Goal: Transaction & Acquisition: Purchase product/service

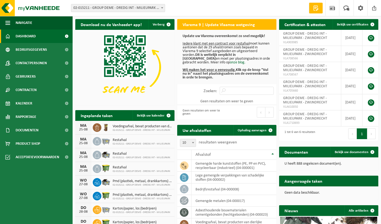
click at [247, 130] on span "Ophaling aanvragen" at bounding box center [252, 130] width 29 height 3
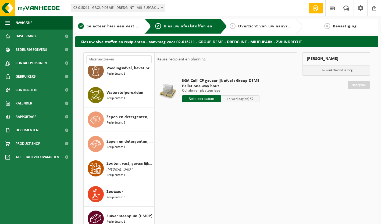
scroll to position [1698, 0]
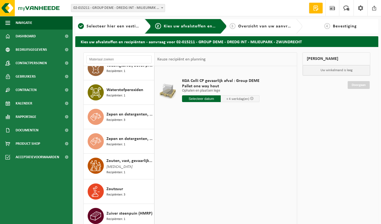
click at [122, 212] on span "Zuiver steenpuin (HMRP)" at bounding box center [129, 213] width 46 height 6
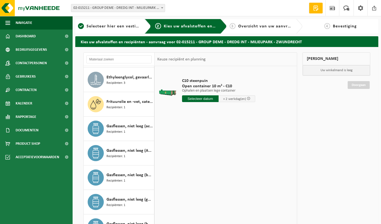
scroll to position [0, 0]
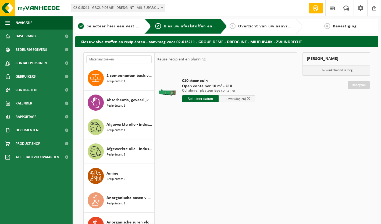
click at [39, 36] on link "Dashboard" at bounding box center [36, 36] width 73 height 13
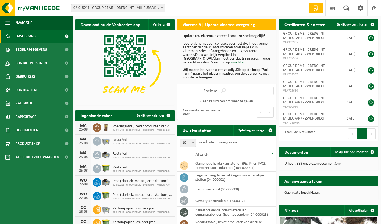
click at [28, 50] on span "Bedrijfsgegevens" at bounding box center [31, 49] width 31 height 13
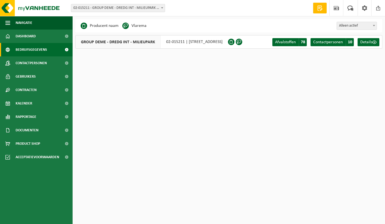
click at [33, 142] on span "Product Shop" at bounding box center [28, 143] width 24 height 13
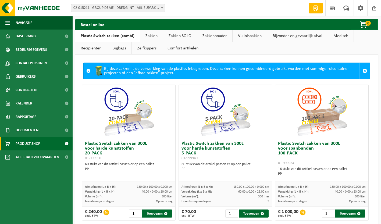
click at [121, 49] on link "Bigbags" at bounding box center [119, 48] width 24 height 12
